Goal: Check status

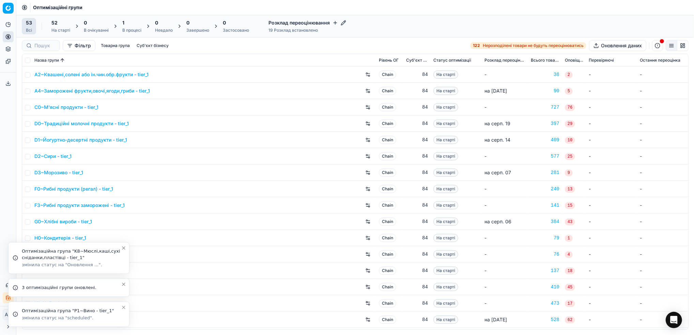
click at [124, 307] on icon "Close toast" at bounding box center [123, 307] width 5 height 5
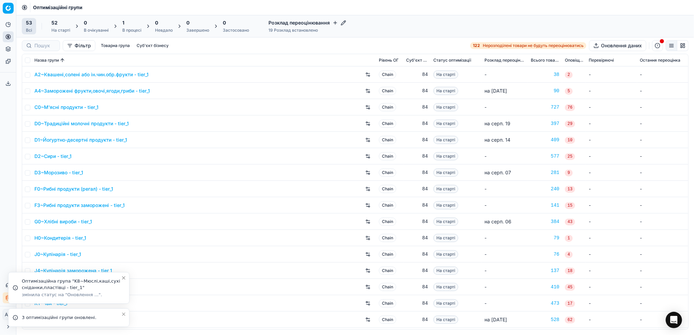
click at [123, 314] on icon "Close toast" at bounding box center [123, 314] width 5 height 5
click at [124, 301] on icon "Close toast" at bounding box center [123, 300] width 5 height 5
click at [195, 31] on div "Завершено" at bounding box center [197, 30] width 23 height 5
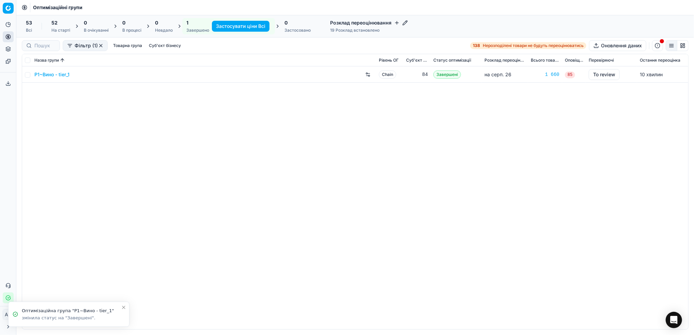
click at [123, 308] on icon "Close toast" at bounding box center [123, 307] width 5 height 5
click at [56, 22] on span "52" at bounding box center [54, 22] width 6 height 7
